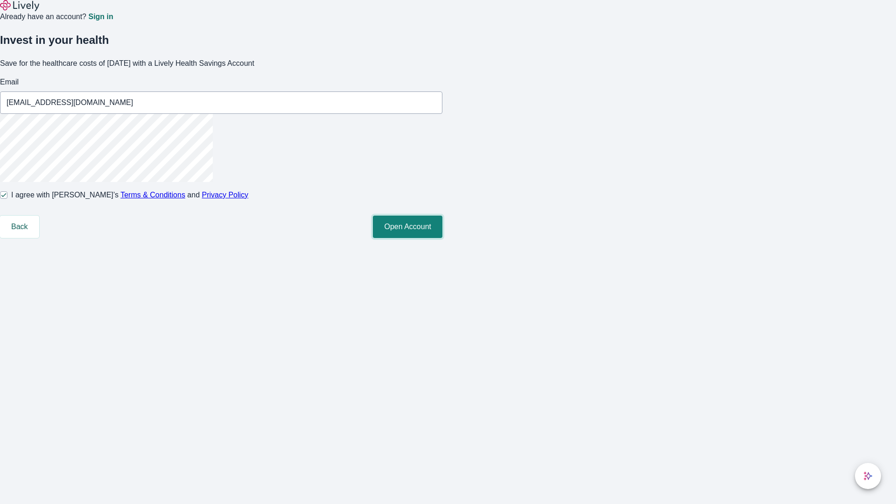
click at [442, 238] on button "Open Account" at bounding box center [408, 227] width 70 height 22
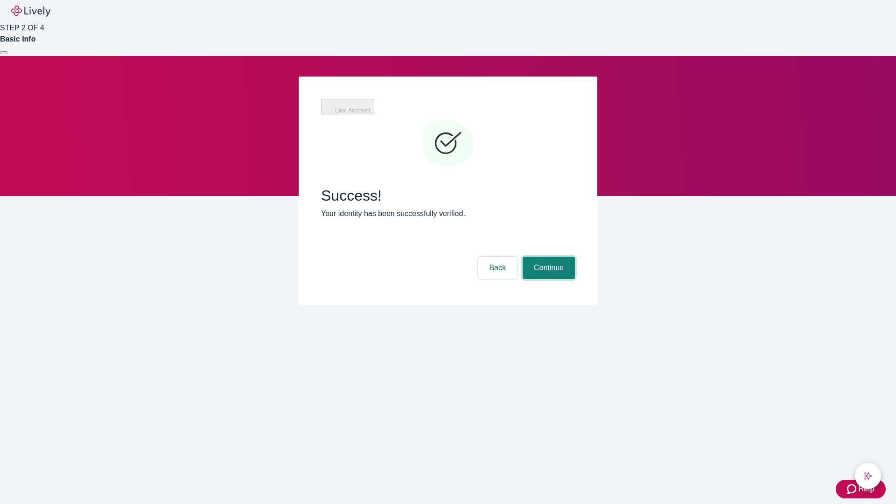
click at [548, 257] on button "Continue" at bounding box center [549, 268] width 52 height 22
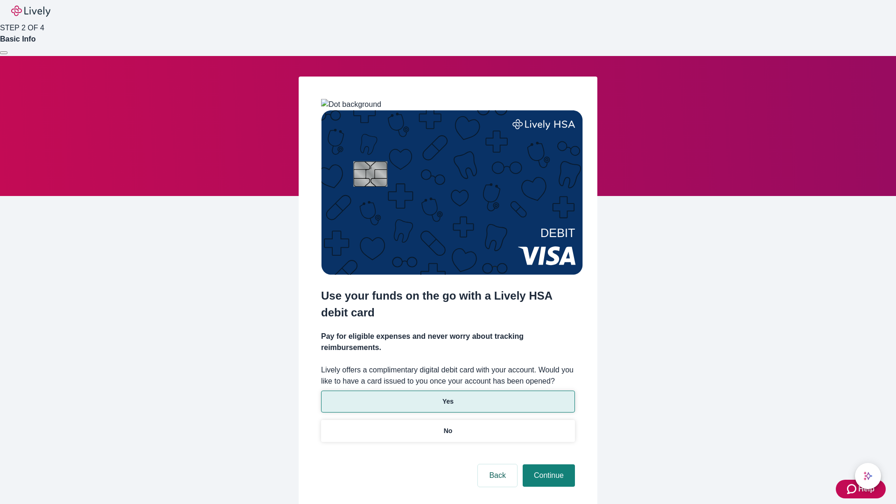
click at [448, 397] on p "Yes" at bounding box center [447, 402] width 11 height 10
click at [548, 464] on button "Continue" at bounding box center [549, 475] width 52 height 22
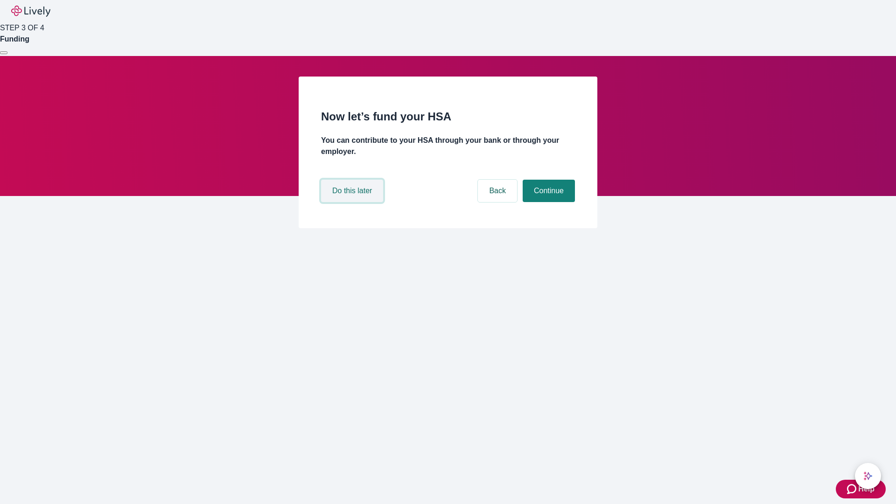
click at [353, 202] on button "Do this later" at bounding box center [352, 191] width 62 height 22
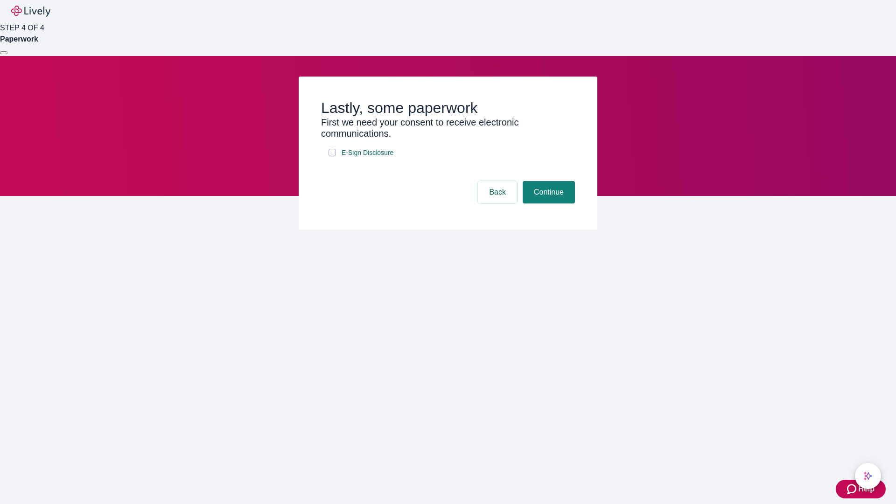
click at [332, 156] on input "E-Sign Disclosure" at bounding box center [332, 152] width 7 height 7
checkbox input "true"
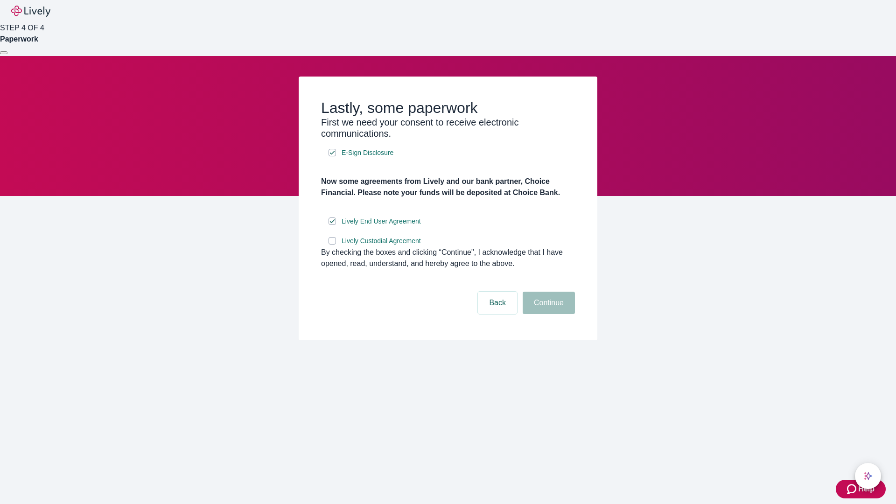
click at [332, 245] on input "Lively Custodial Agreement" at bounding box center [332, 240] width 7 height 7
checkbox input "true"
click at [548, 314] on button "Continue" at bounding box center [549, 303] width 52 height 22
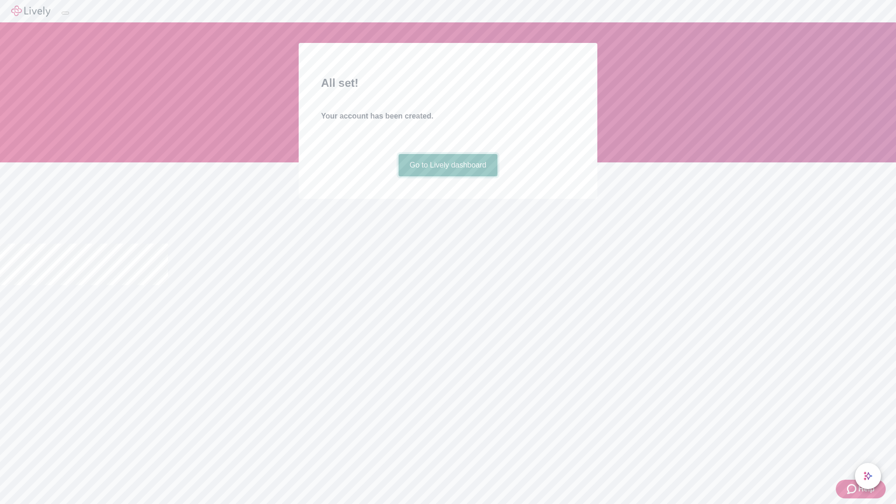
click at [448, 176] on link "Go to Lively dashboard" at bounding box center [448, 165] width 99 height 22
